Goal: Information Seeking & Learning: Learn about a topic

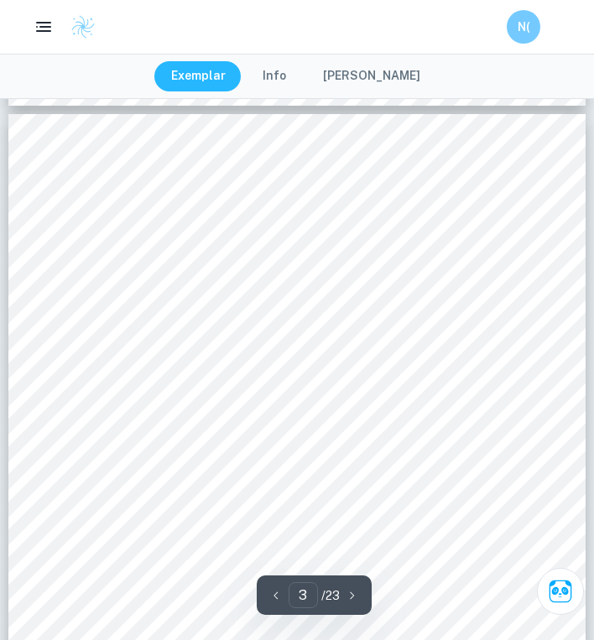
scroll to position [1706, 0]
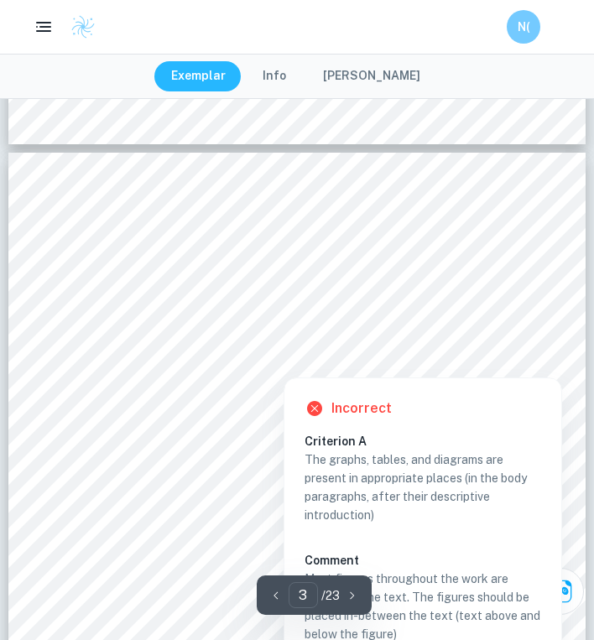
click at [428, 355] on div at bounding box center [478, 358] width 152 height 11
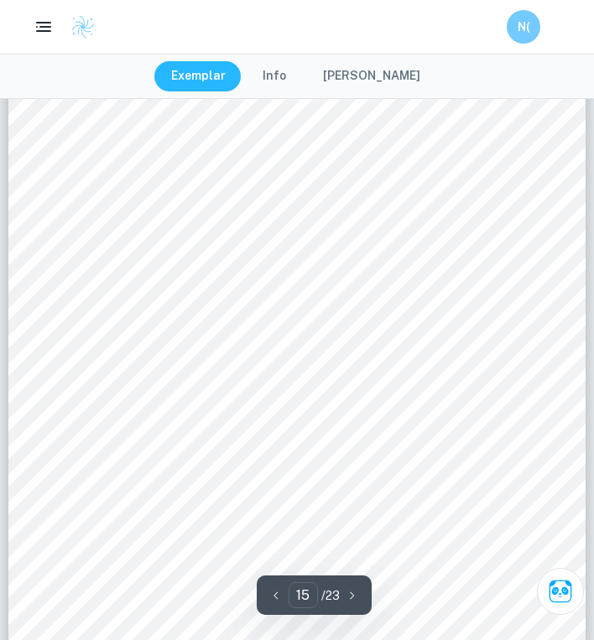
scroll to position [11823, 0]
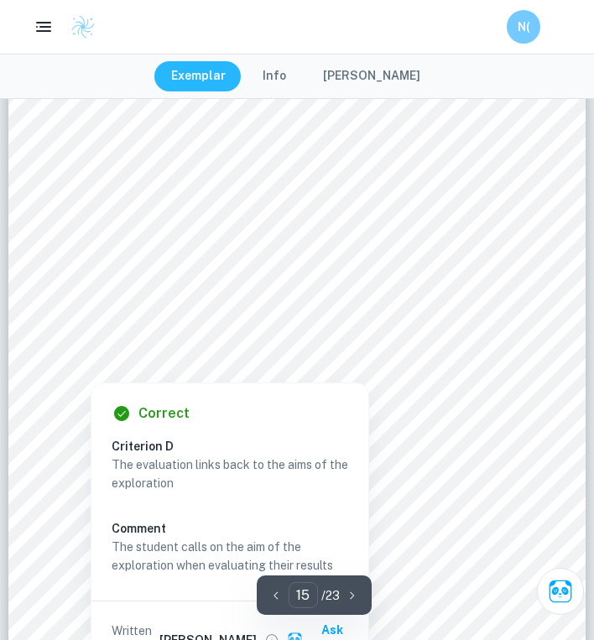
type input "14"
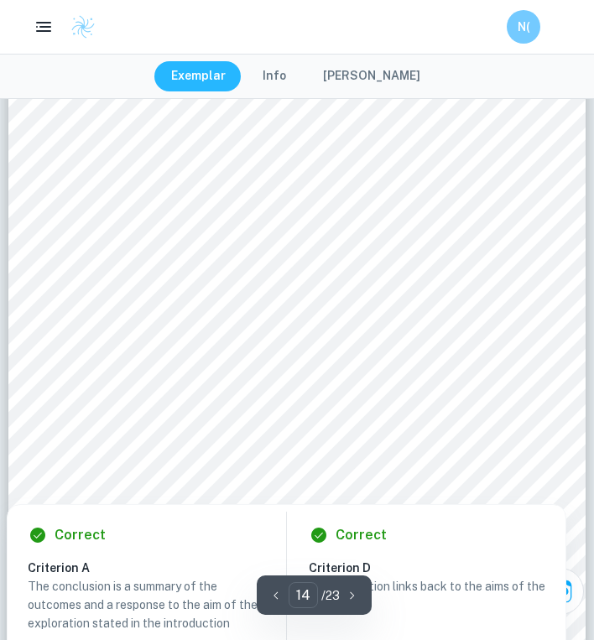
scroll to position [10640, 0]
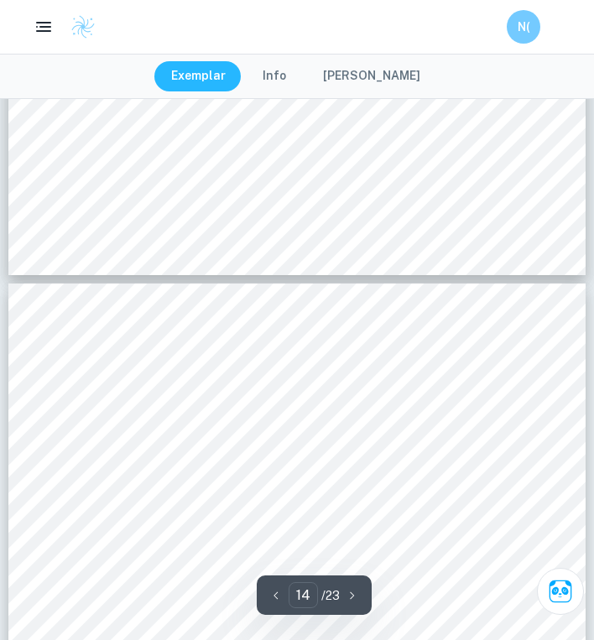
click at [361, 85] on button "[PERSON_NAME]" at bounding box center [371, 76] width 131 height 30
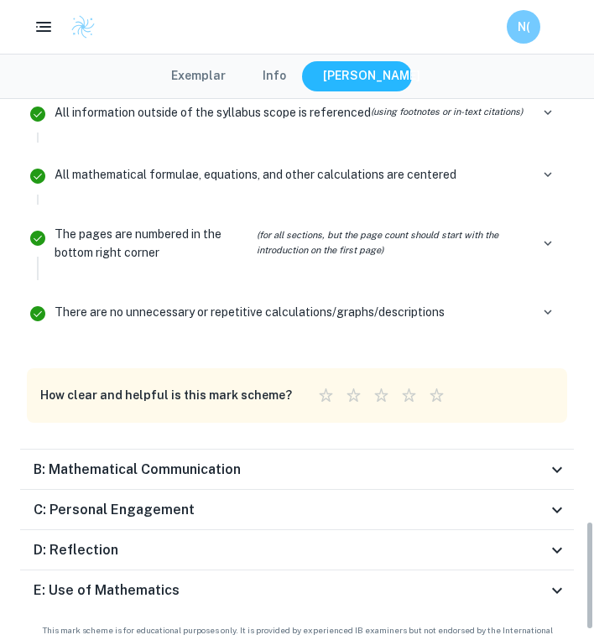
scroll to position [2153, 0]
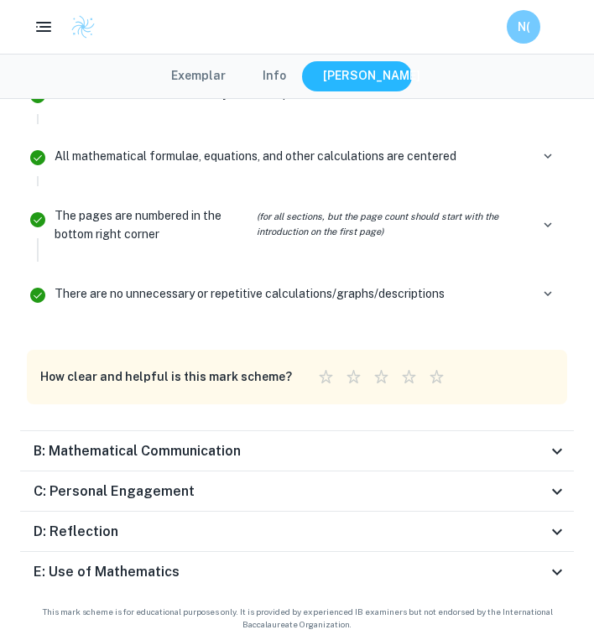
click at [216, 456] on h6 "B: Mathematical Communication" at bounding box center [137, 451] width 207 height 20
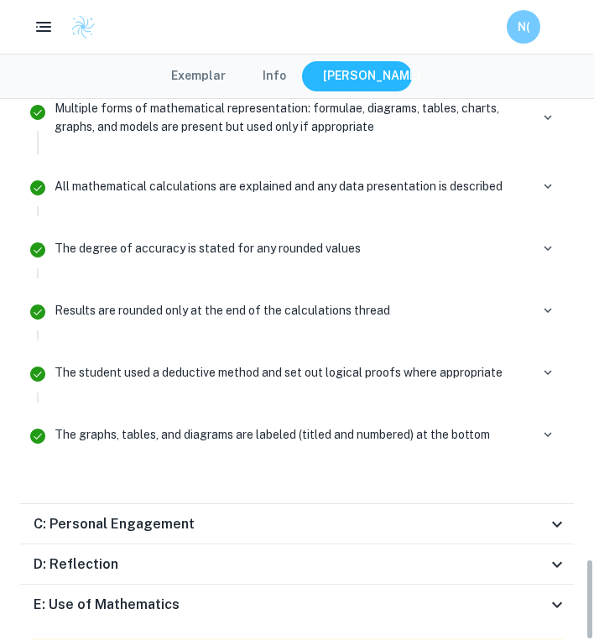
scroll to position [3060, 0]
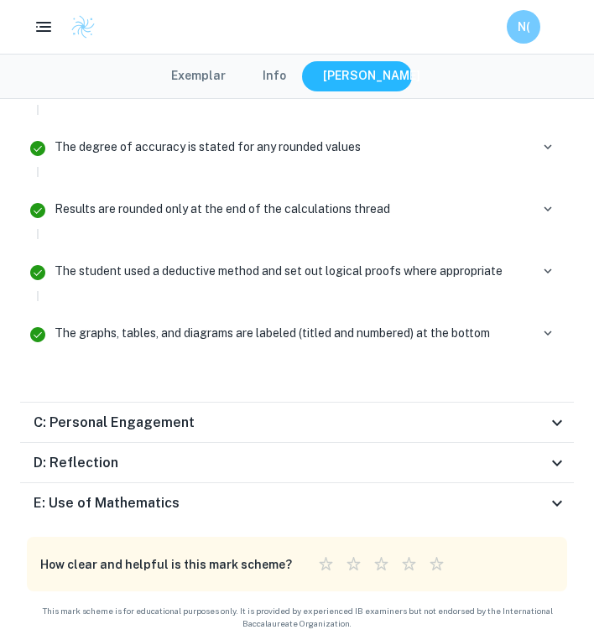
click at [208, 427] on div "C: Personal Engagement" at bounding box center [290, 422] width 513 height 20
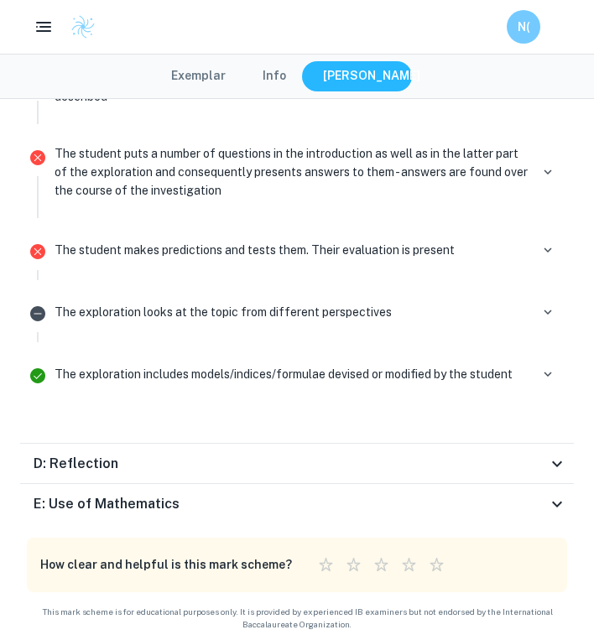
click at [202, 472] on div "D: Reflection" at bounding box center [290, 464] width 513 height 20
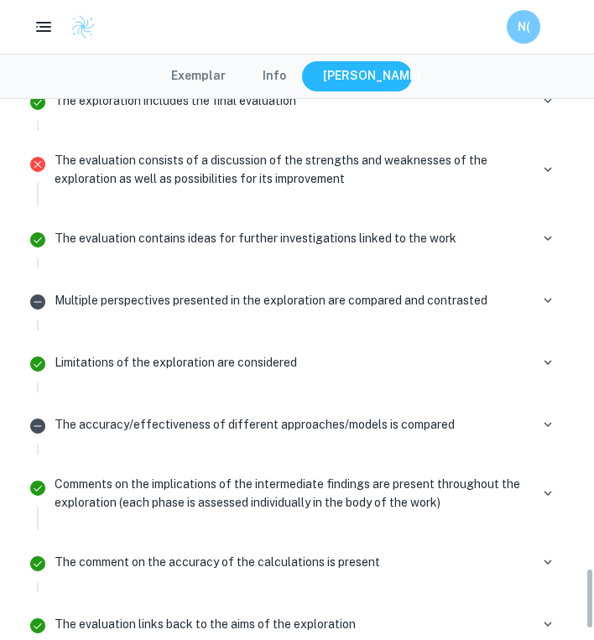
scroll to position [4233, 0]
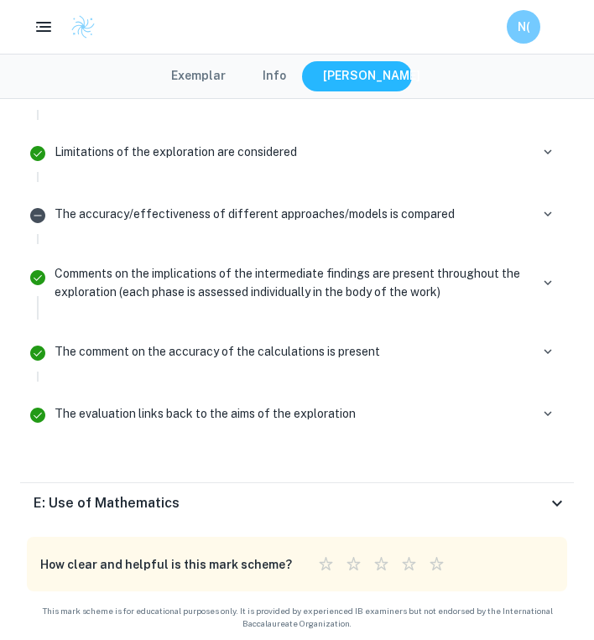
click at [189, 512] on div "E: Use of Mathematics" at bounding box center [290, 503] width 513 height 20
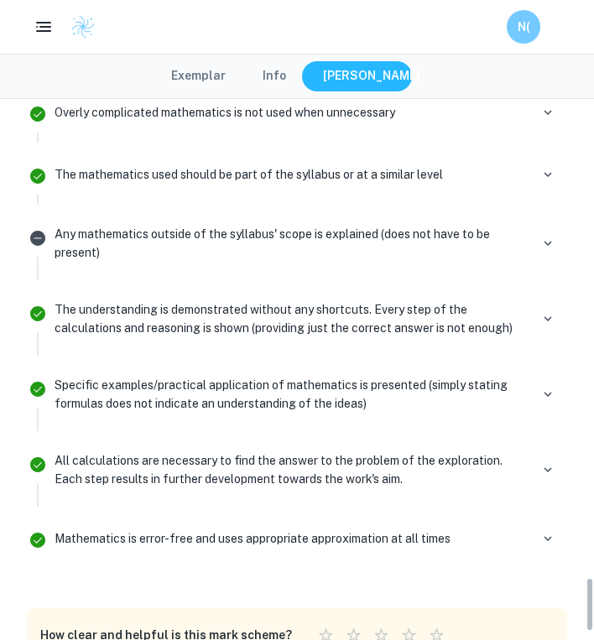
scroll to position [4771, 0]
